Goal: Find specific page/section: Find specific page/section

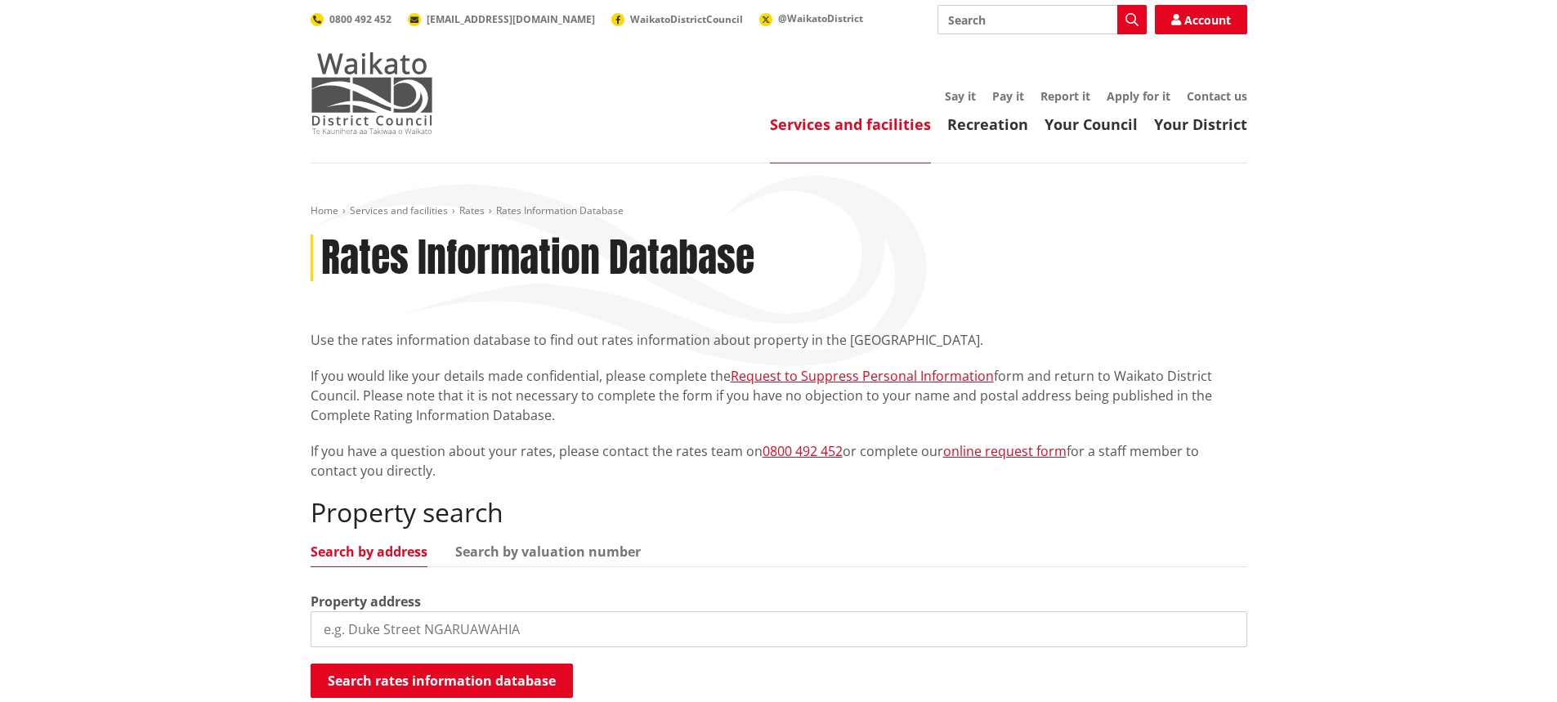
click at [341, 75] on img at bounding box center [372, 93] width 123 height 82
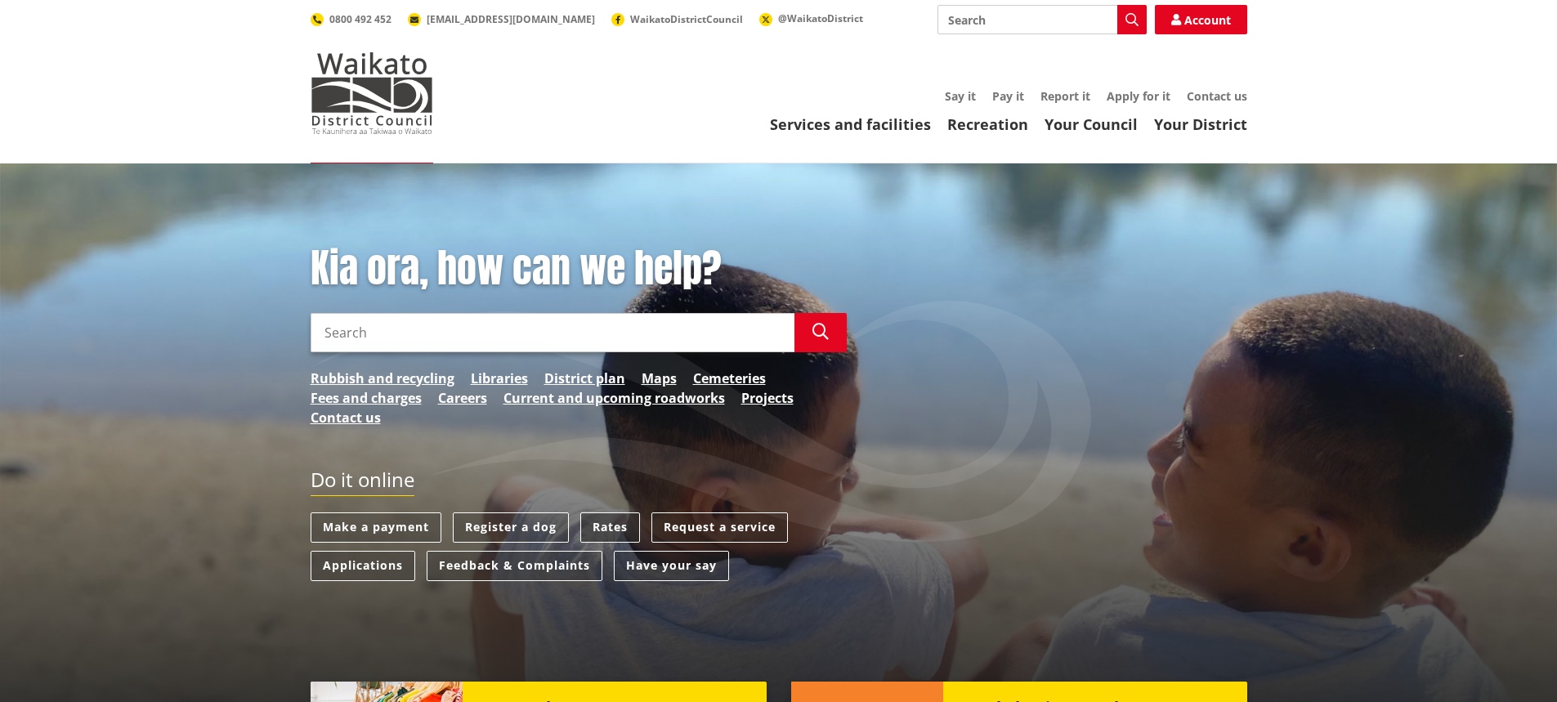
click at [611, 522] on link "Rates" at bounding box center [610, 528] width 60 height 30
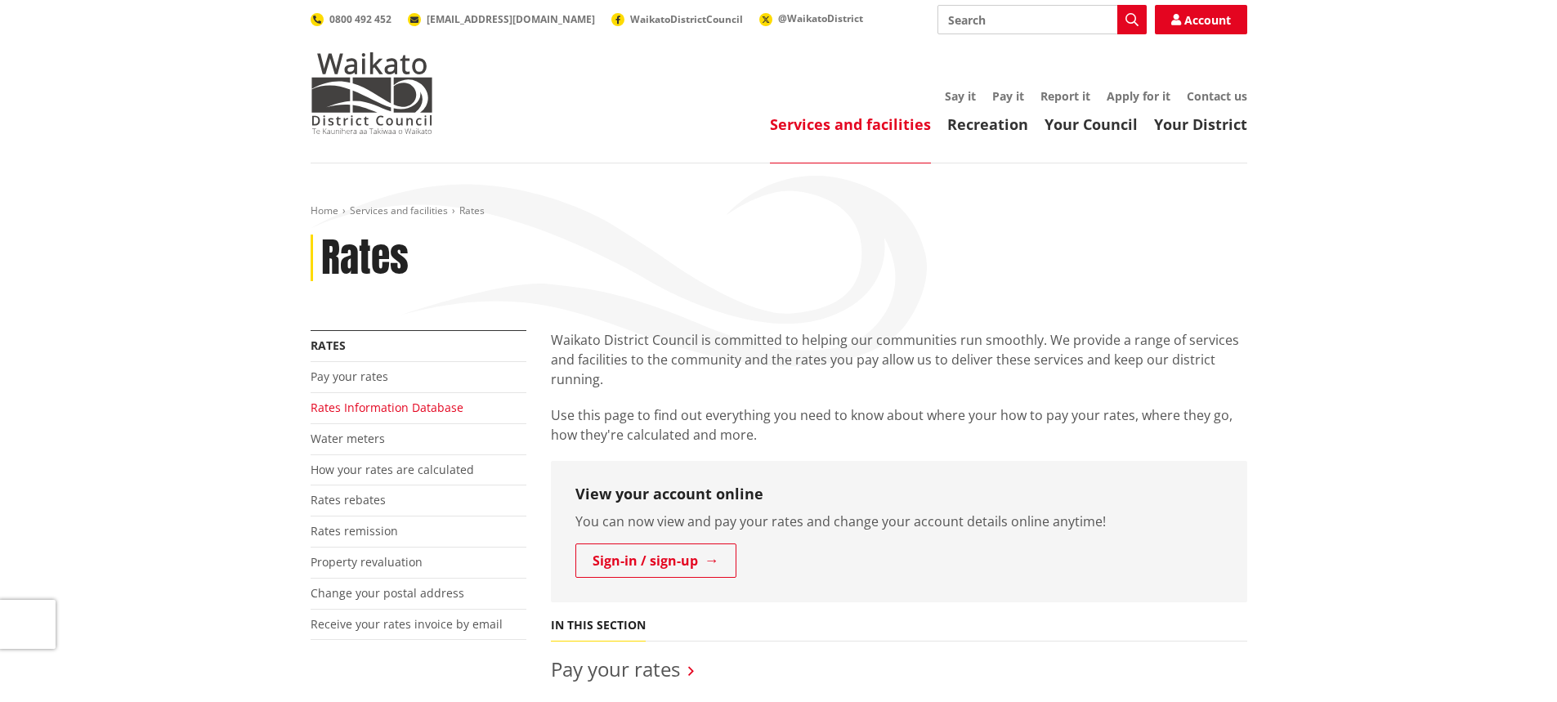
click at [404, 409] on link "Rates Information Database" at bounding box center [387, 408] width 153 height 16
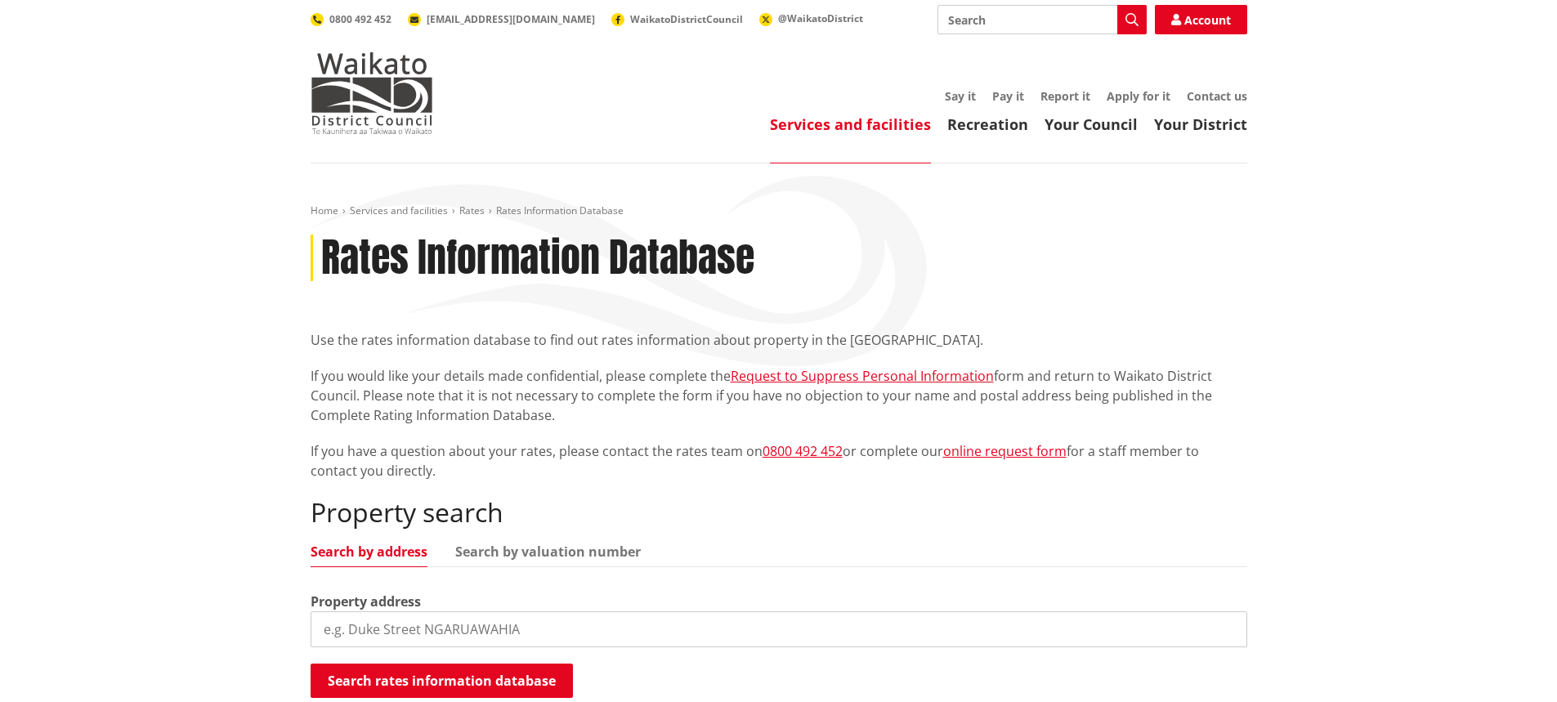
click at [427, 625] on input "search" at bounding box center [779, 629] width 937 height 36
type input "2a ellery"
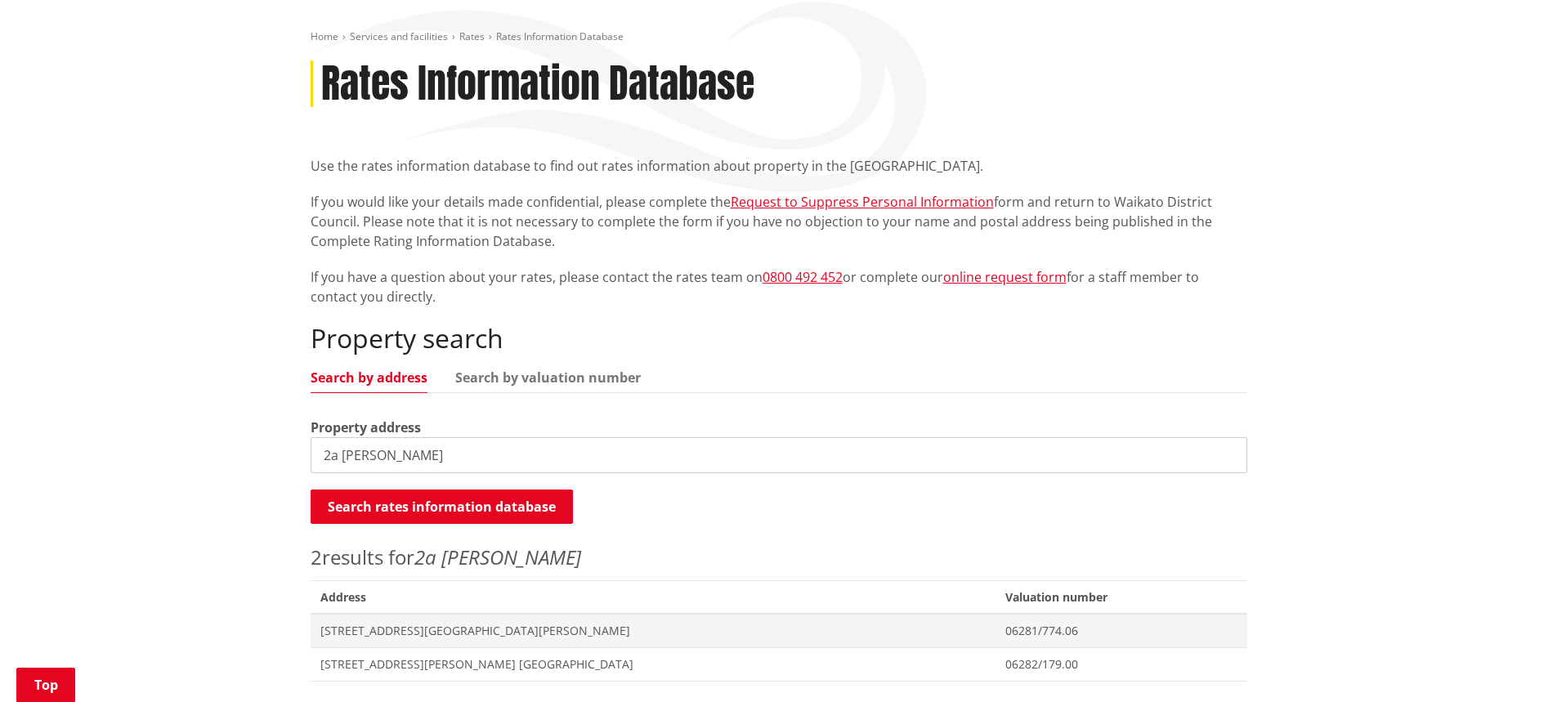
scroll to position [245, 0]
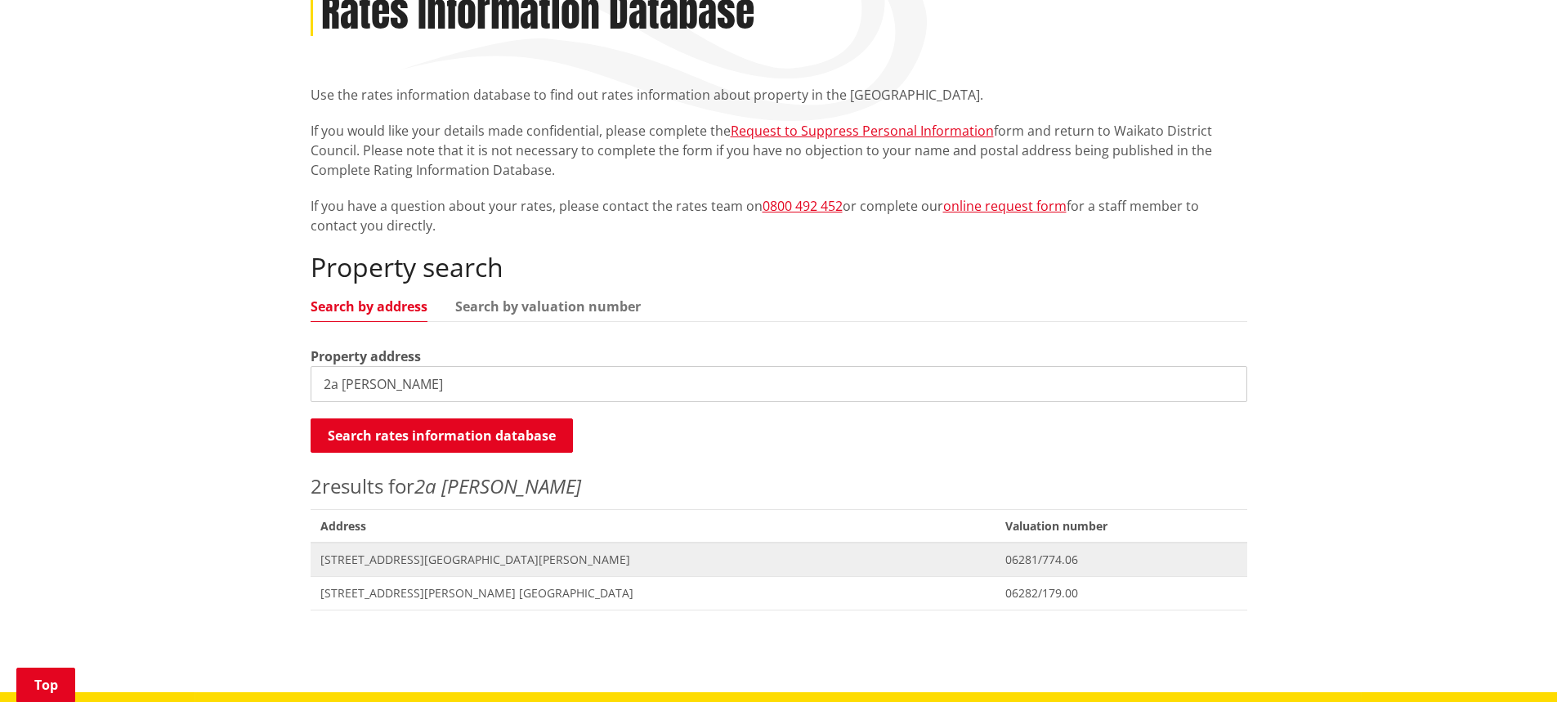
click at [361, 557] on span "[STREET_ADDRESS][GEOGRAPHIC_DATA][PERSON_NAME]" at bounding box center [653, 560] width 666 height 16
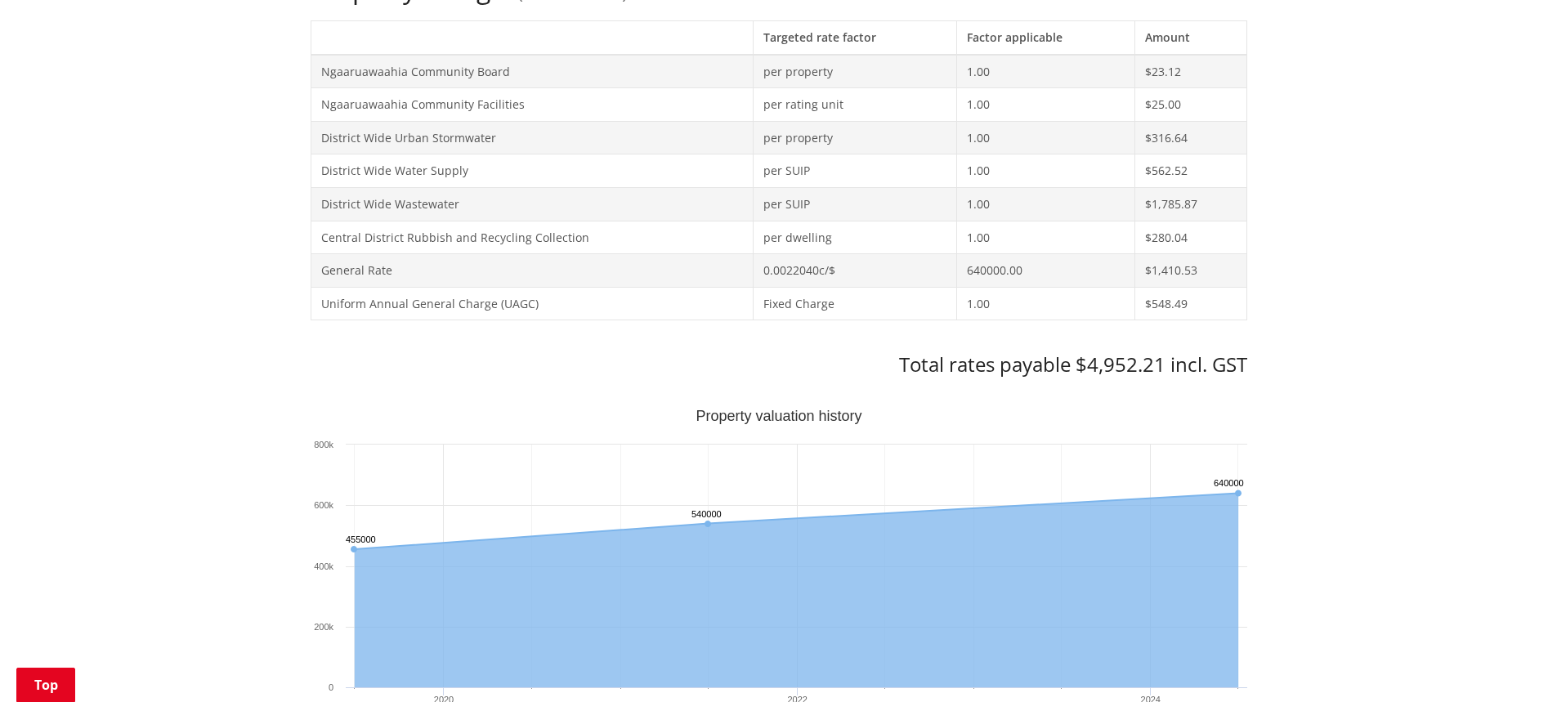
scroll to position [736, 0]
